Goal: Task Accomplishment & Management: Manage account settings

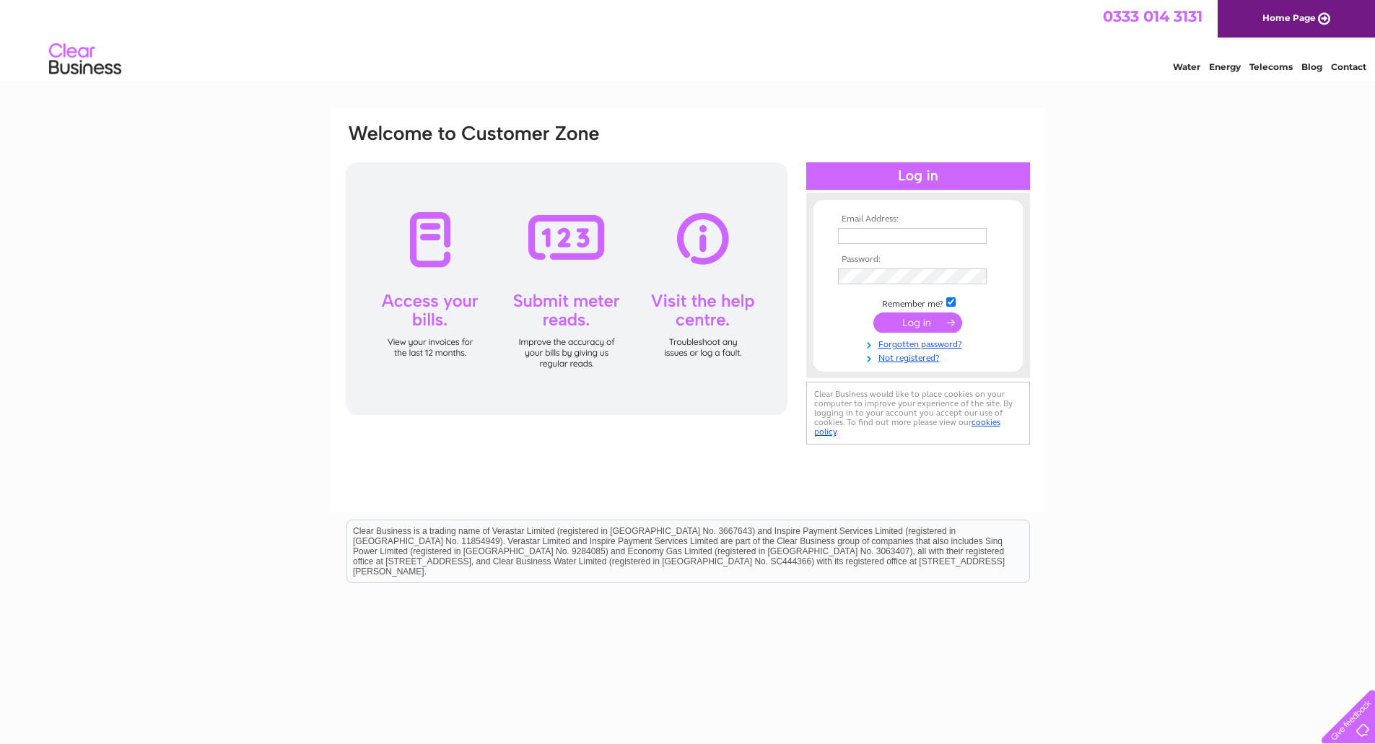
type input "commercialteam@g1group.co.uk"
click at [921, 323] on input "submit" at bounding box center [918, 323] width 89 height 20
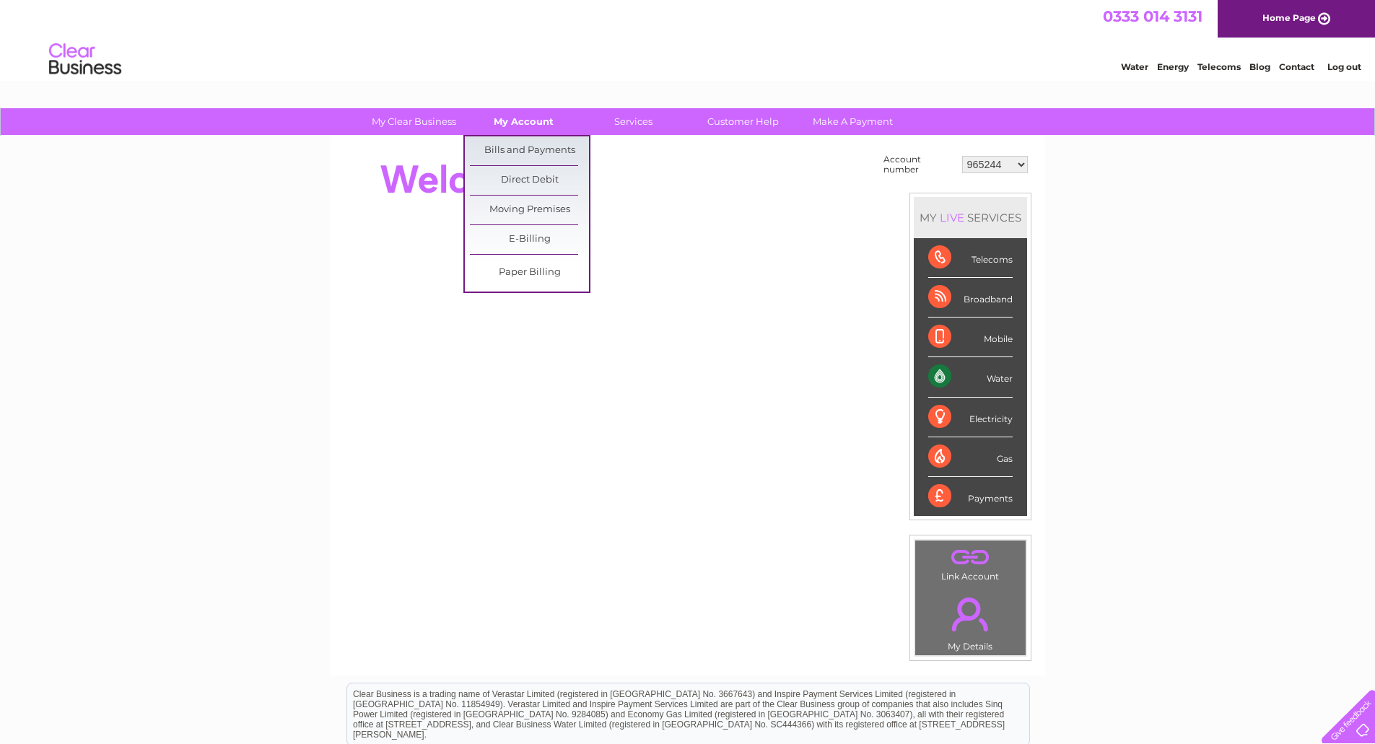
click at [518, 116] on link "My Account" at bounding box center [523, 121] width 119 height 27
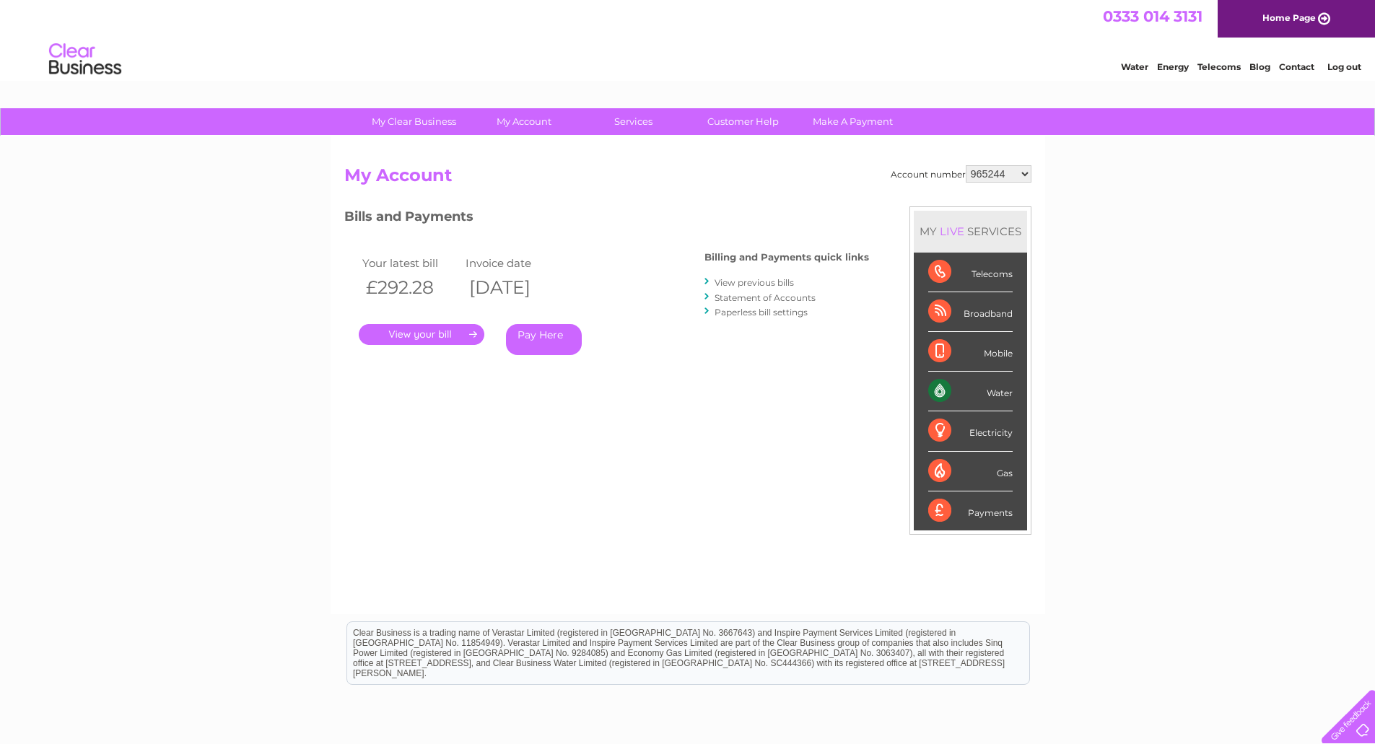
click at [1023, 173] on select "965244 996217 1079010 1106534 1109479 1113142 1117359 1117996 1129037 1136620 1…" at bounding box center [999, 173] width 66 height 17
select select "1150856"
click at [966, 165] on select "965244 996217 1079010 1106534 1109479 1113142 1117359 1117996 1129037 1136620 1…" at bounding box center [999, 173] width 66 height 17
click at [430, 335] on link "." at bounding box center [422, 334] width 126 height 21
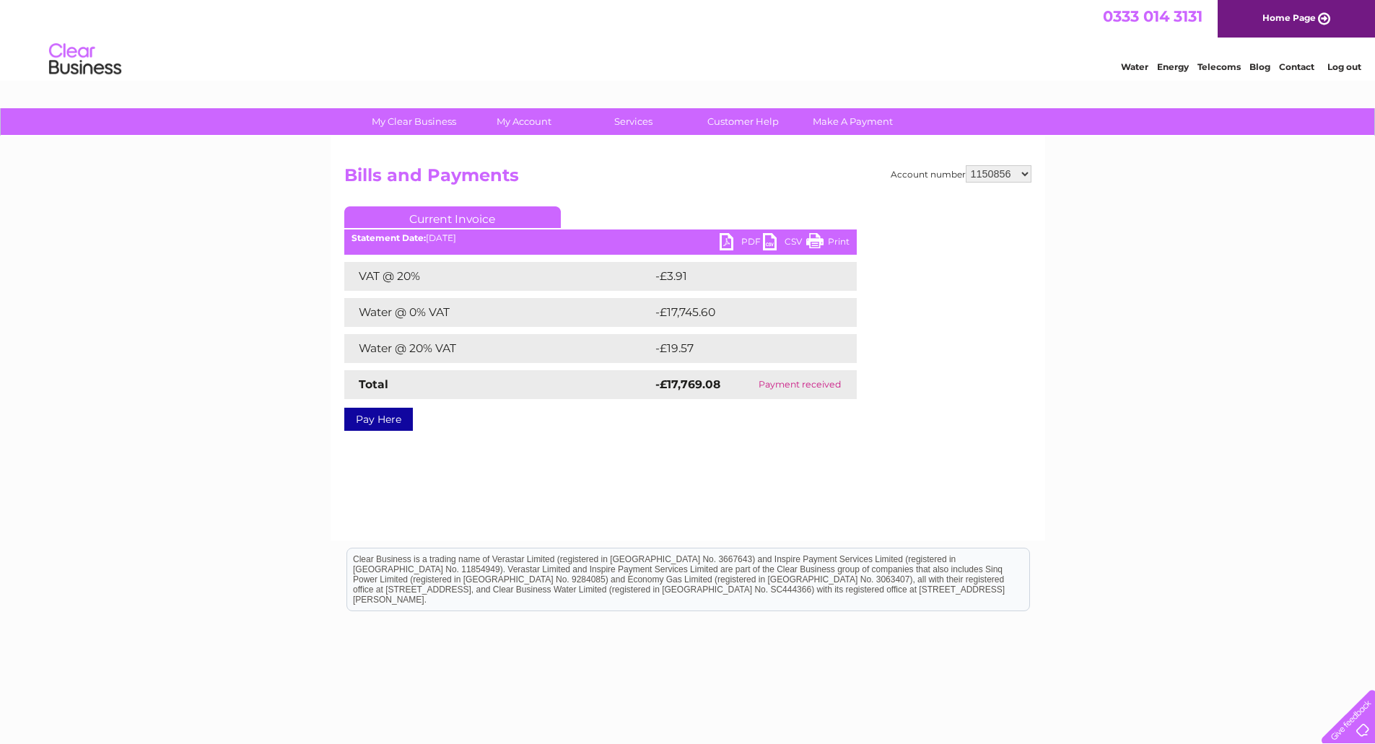
click at [744, 241] on link "PDF" at bounding box center [741, 243] width 43 height 21
